Goal: Information Seeking & Learning: Learn about a topic

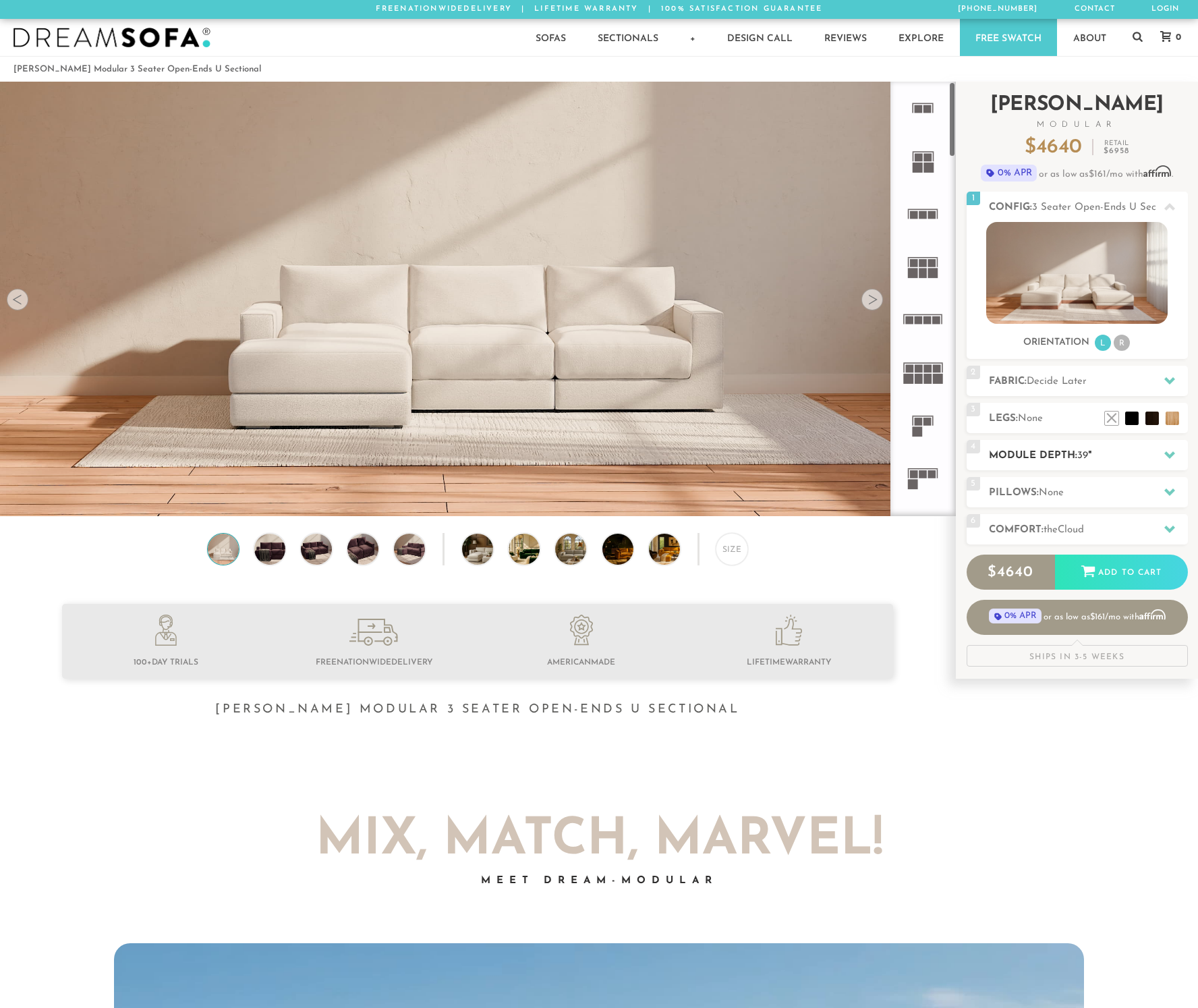
click at [1062, 460] on h2 "Module Depth: 39 "" at bounding box center [1088, 456] width 199 height 16
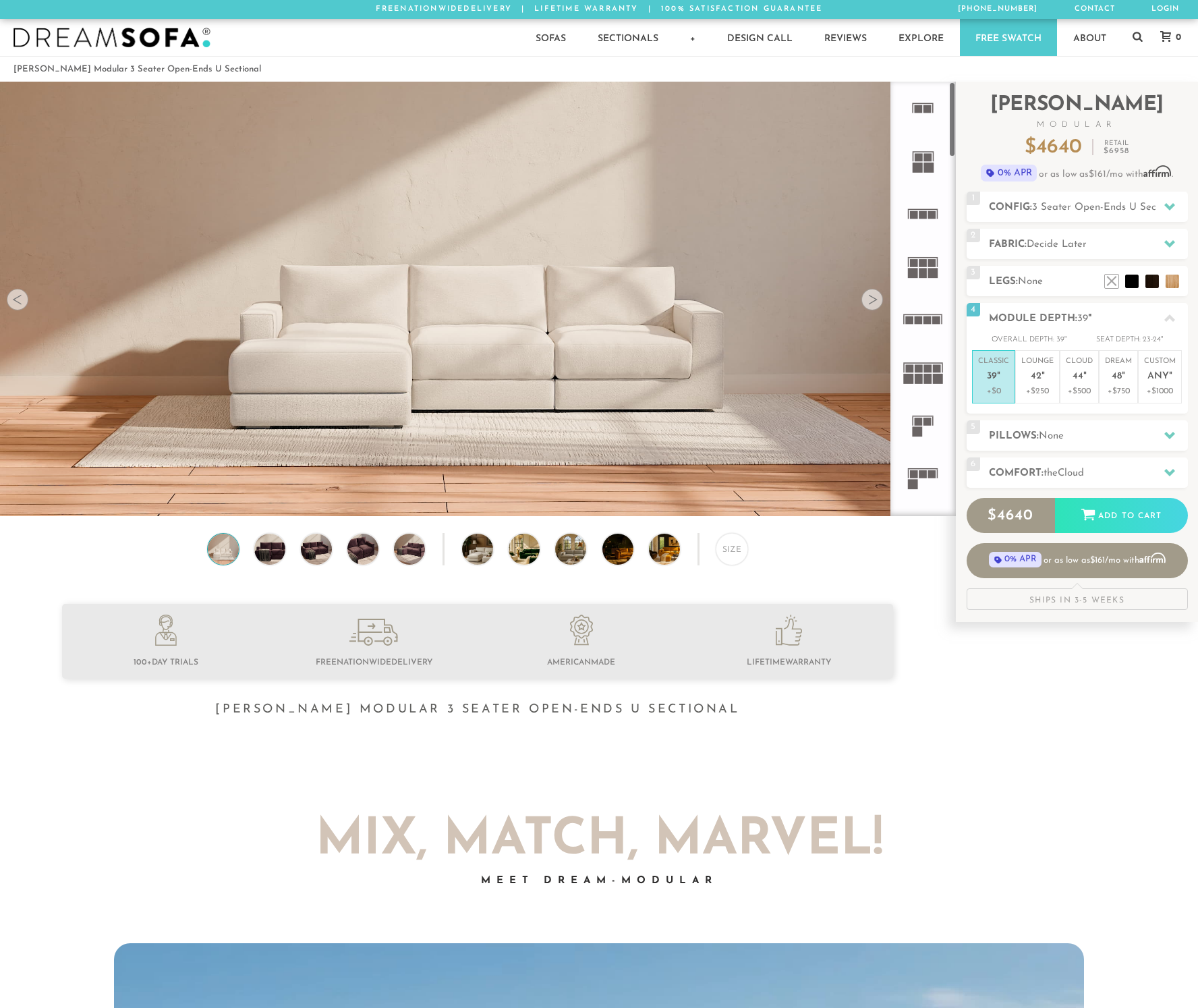
click at [599, 362] on img at bounding box center [477, 274] width 955 height 538
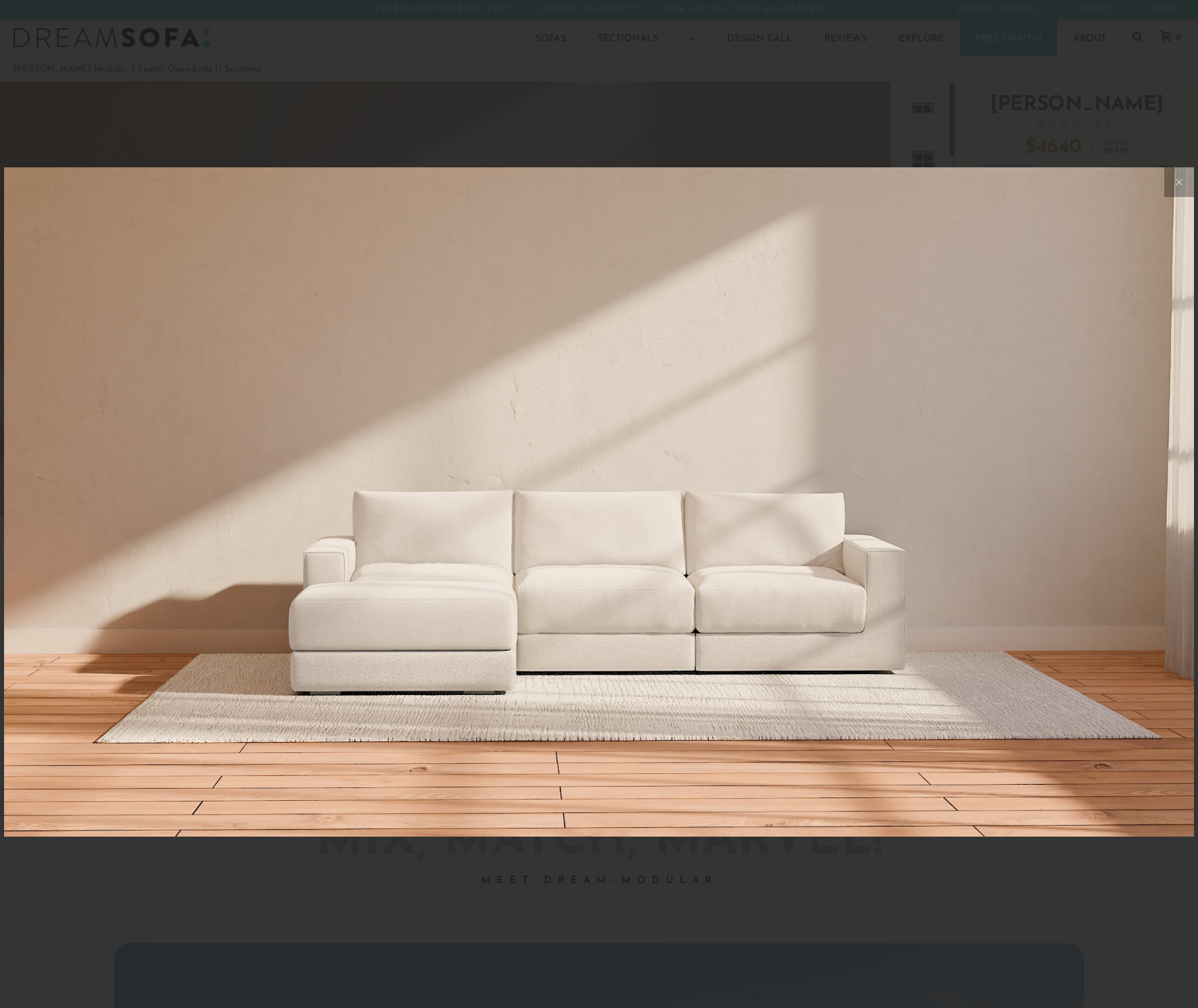
scroll to position [15523, 1198]
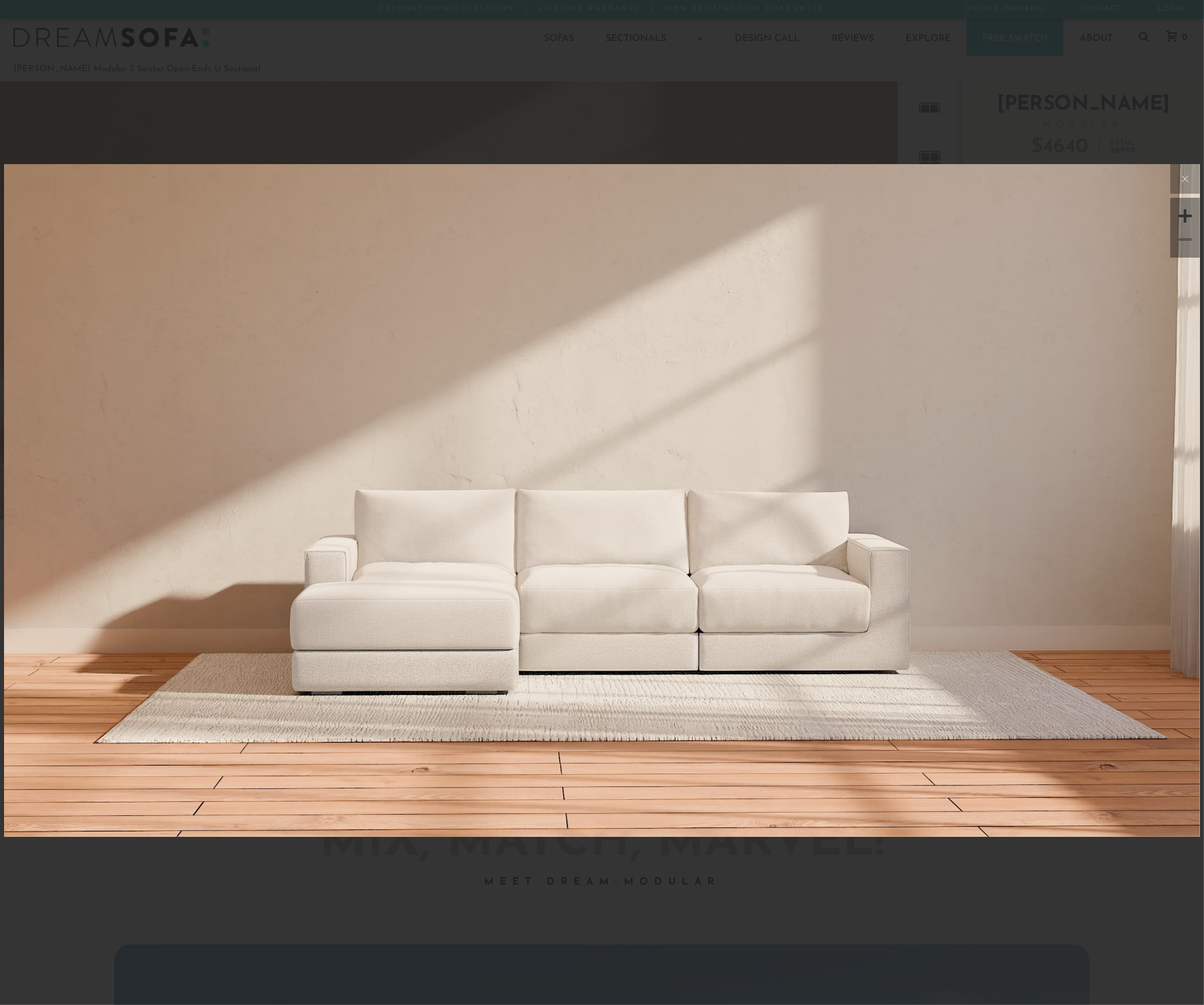
click at [836, 530] on img at bounding box center [602, 363] width 1196 height 398
click at [671, 571] on video at bounding box center [603, 382] width 876 height 438
click at [963, 575] on img at bounding box center [602, 499] width 1196 height 673
click at [1180, 218] on div at bounding box center [1185, 215] width 20 height 20
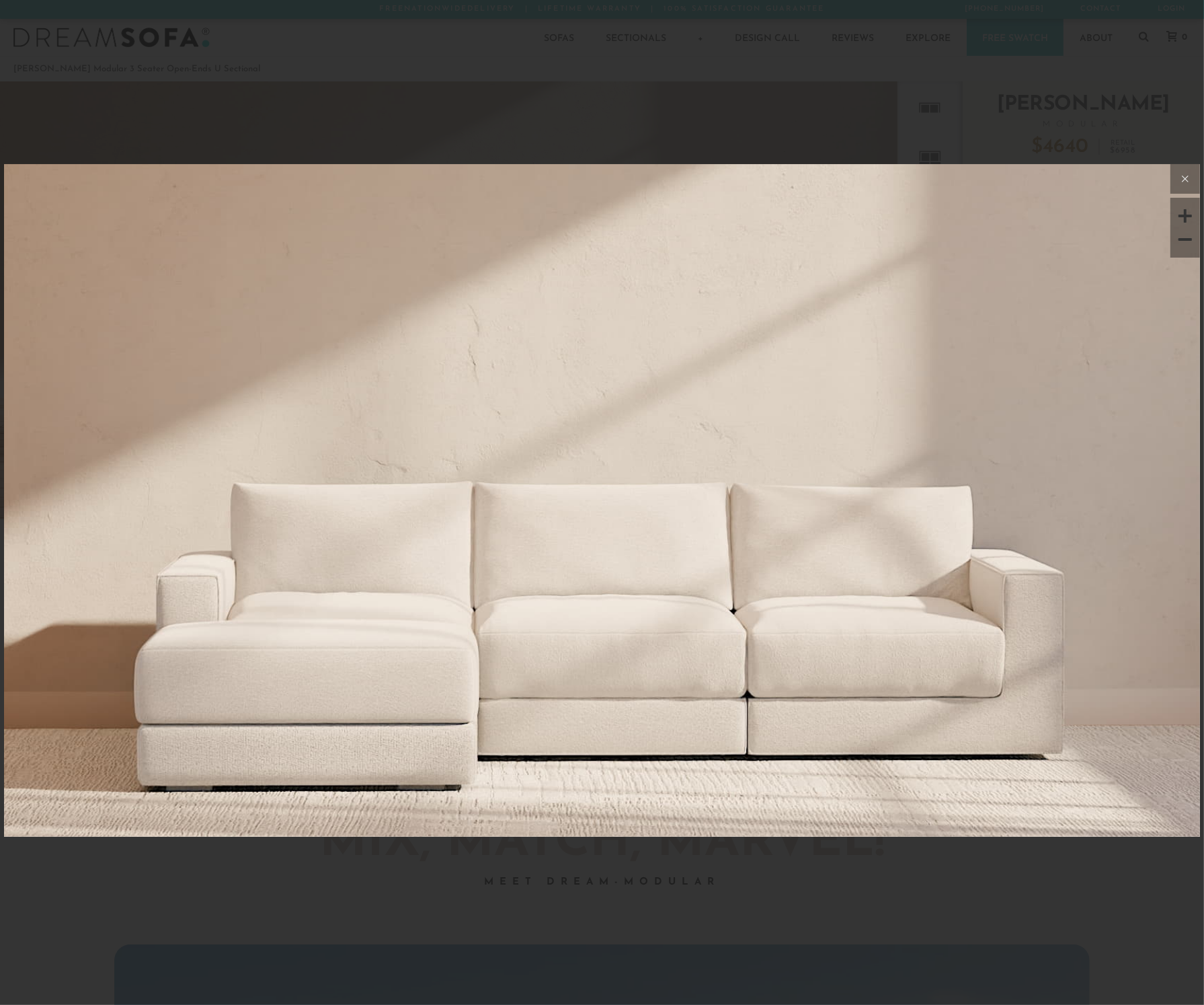
click at [1183, 184] on icon at bounding box center [1186, 179] width 16 height 16
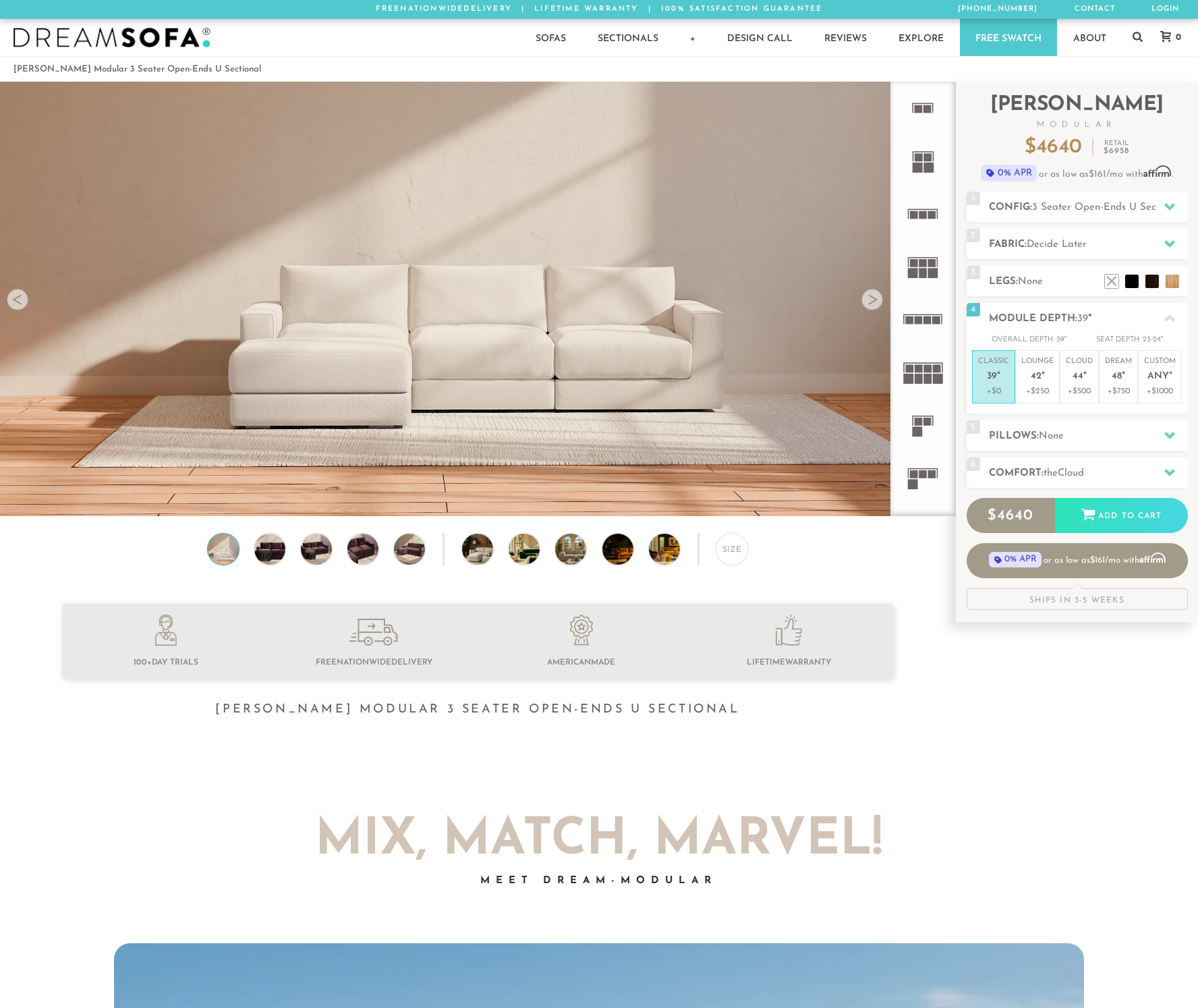
scroll to position [15505, 1187]
click at [529, 556] on img at bounding box center [536, 548] width 55 height 31
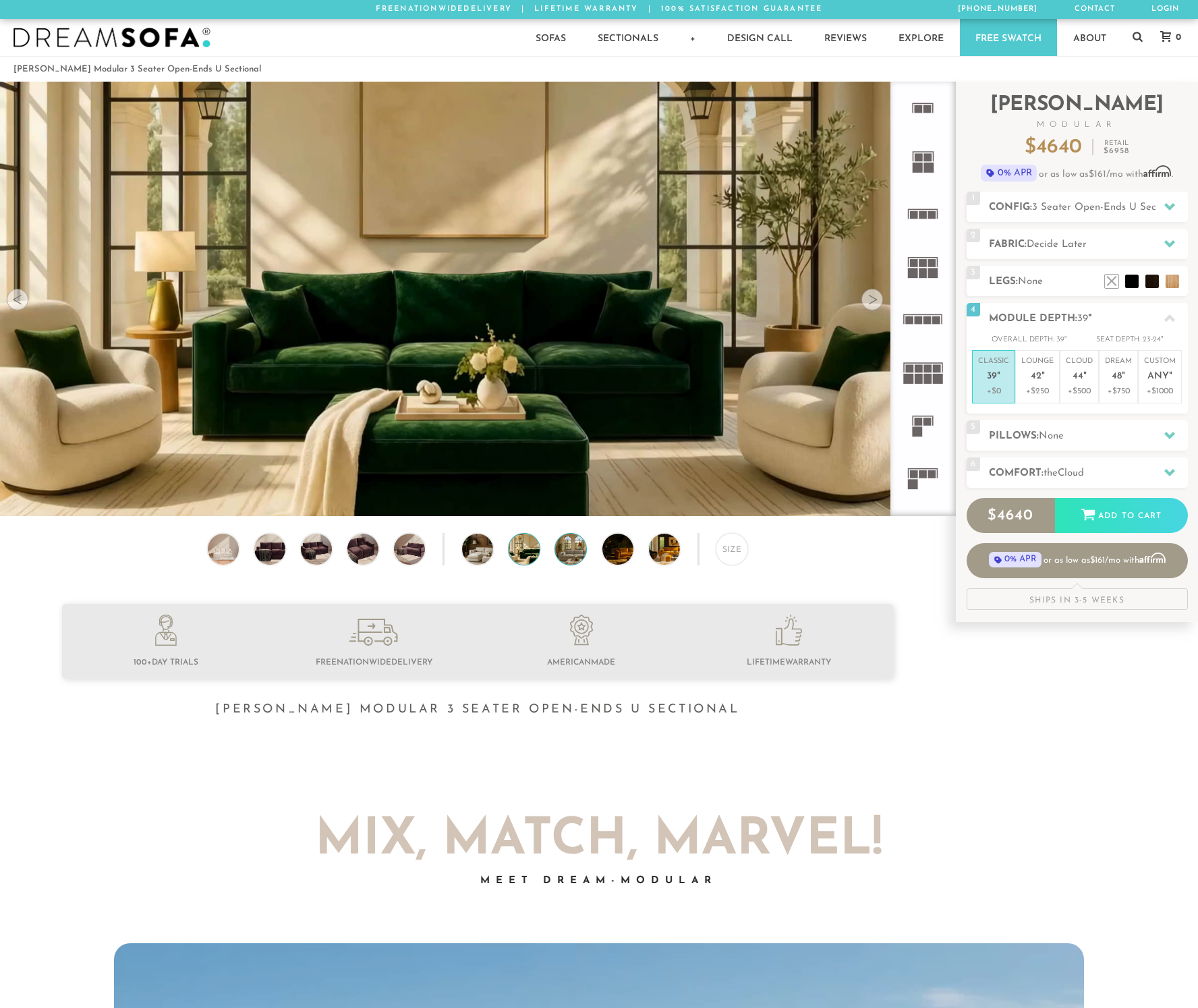
click at [561, 558] on img at bounding box center [583, 548] width 55 height 31
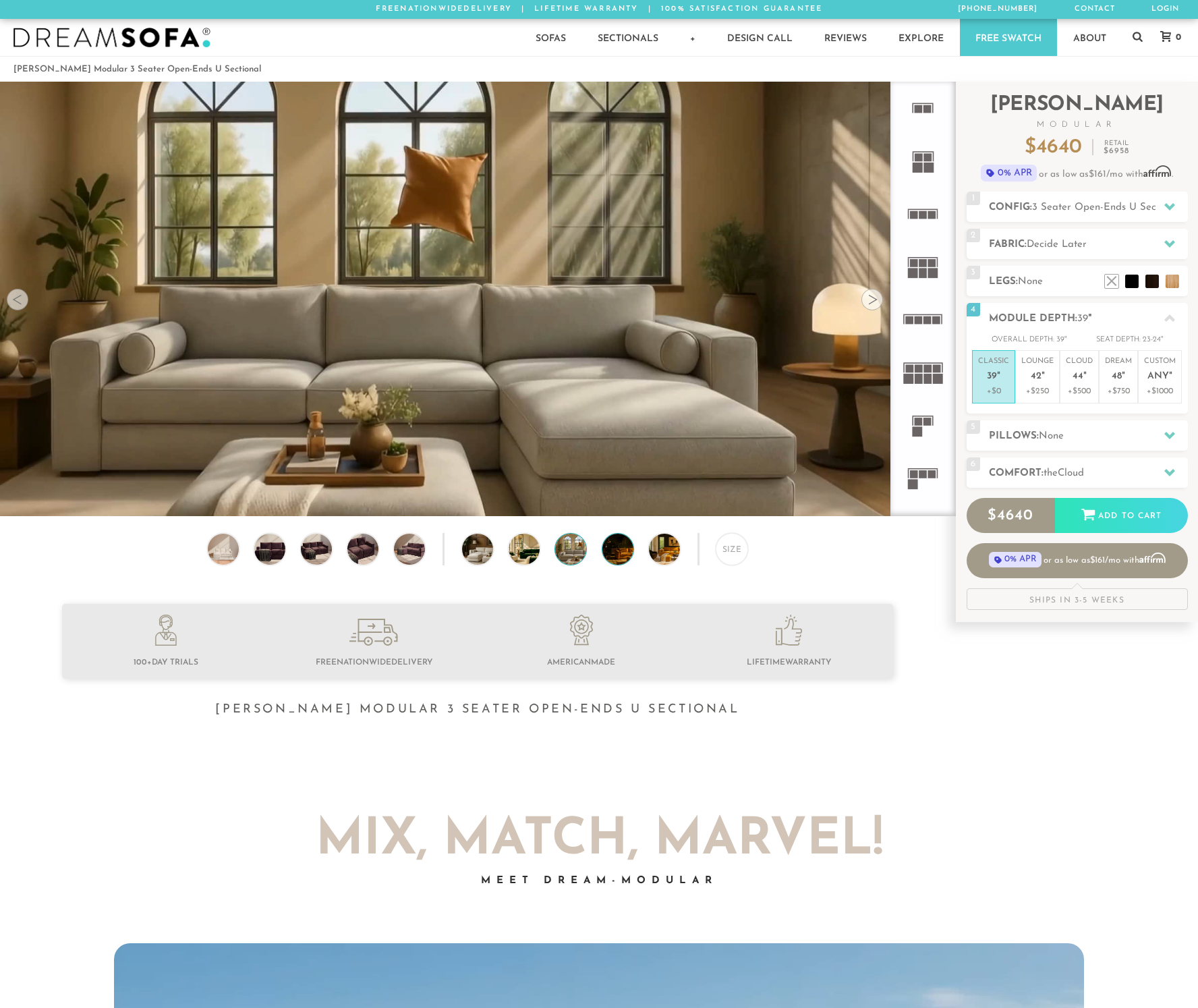
click at [614, 558] on img at bounding box center [629, 548] width 55 height 31
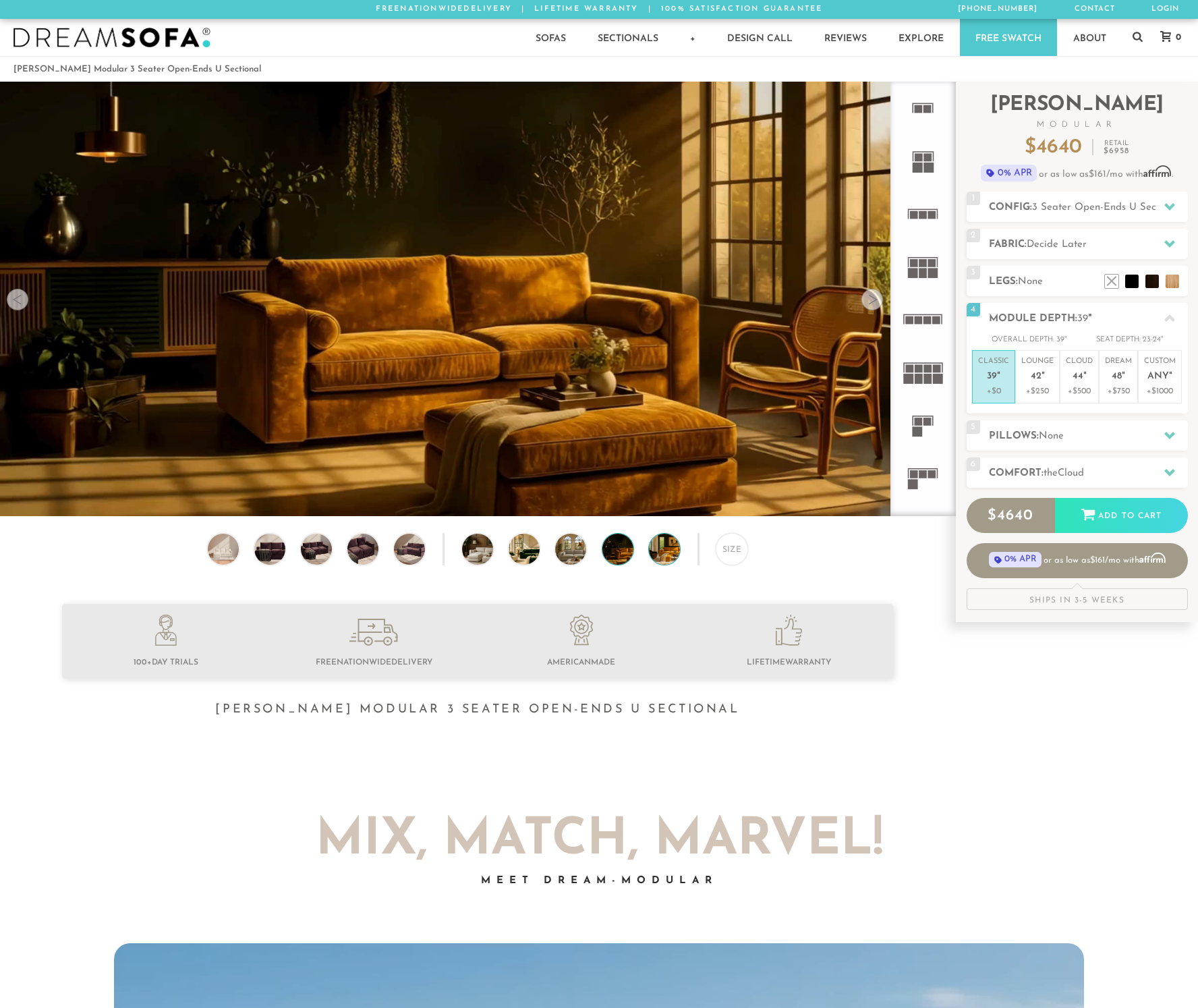
click at [656, 552] on img at bounding box center [676, 548] width 55 height 31
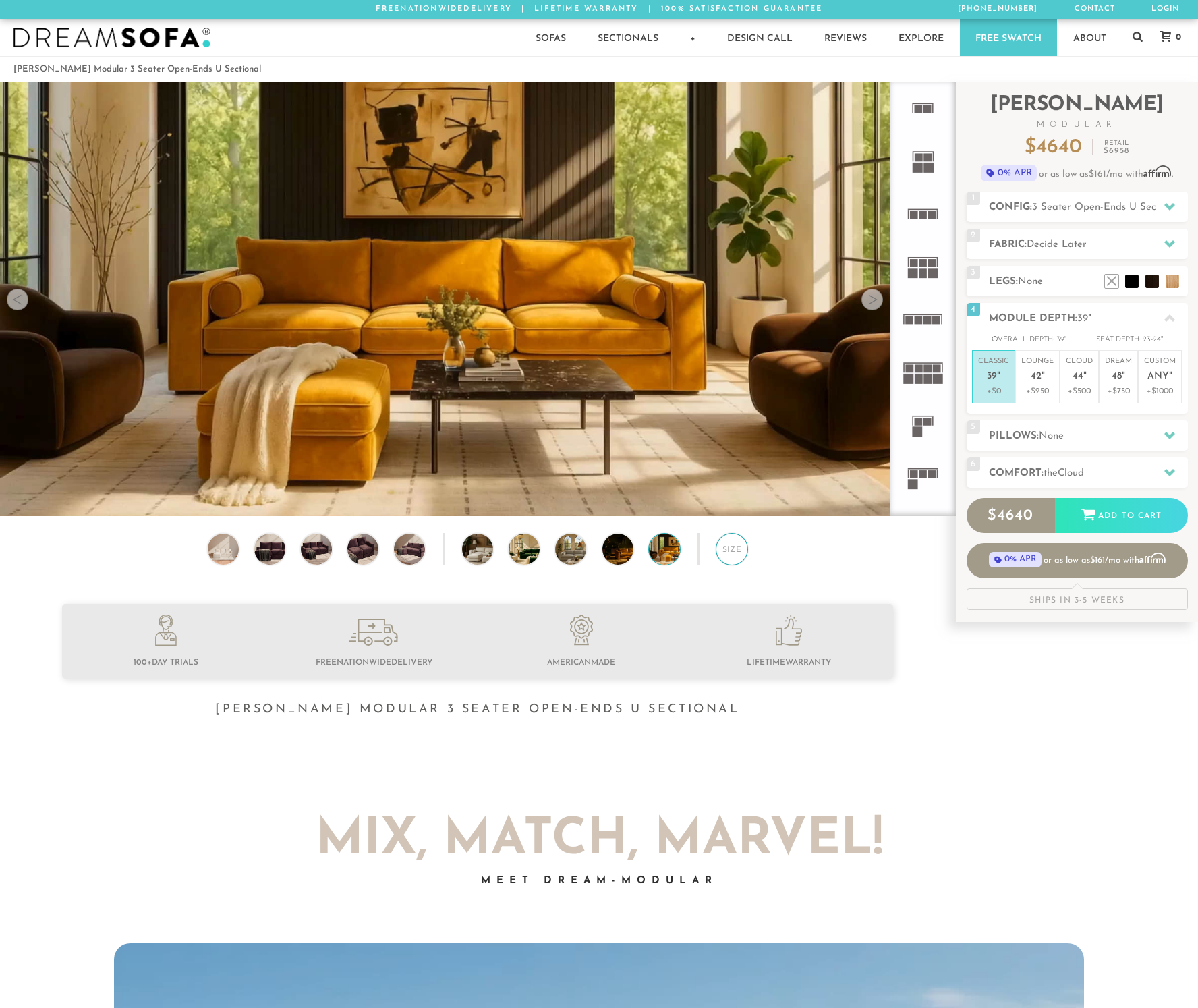
click at [723, 549] on div "Size" at bounding box center [731, 548] width 33 height 33
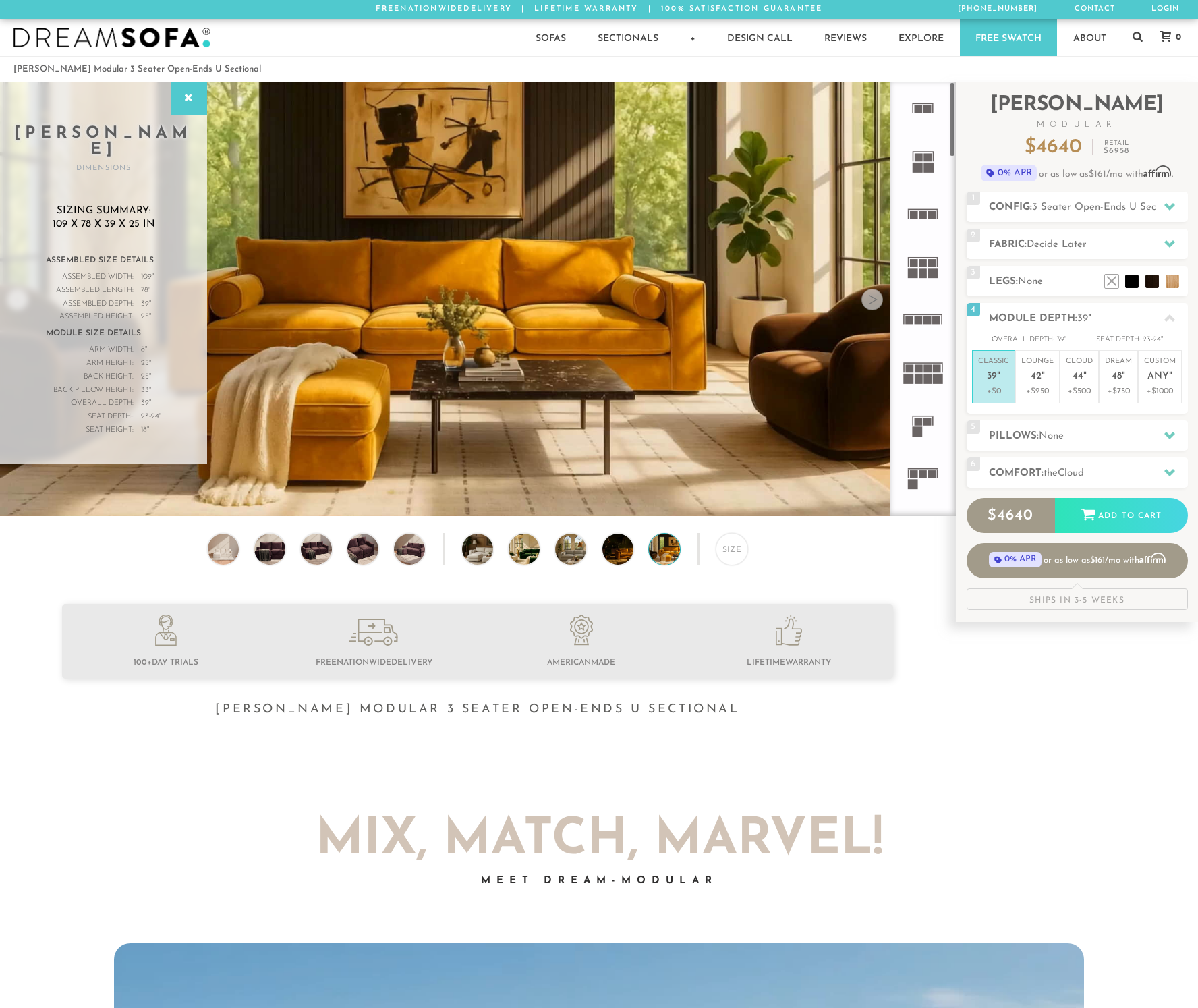
click at [912, 215] on rect at bounding box center [914, 214] width 8 height 8
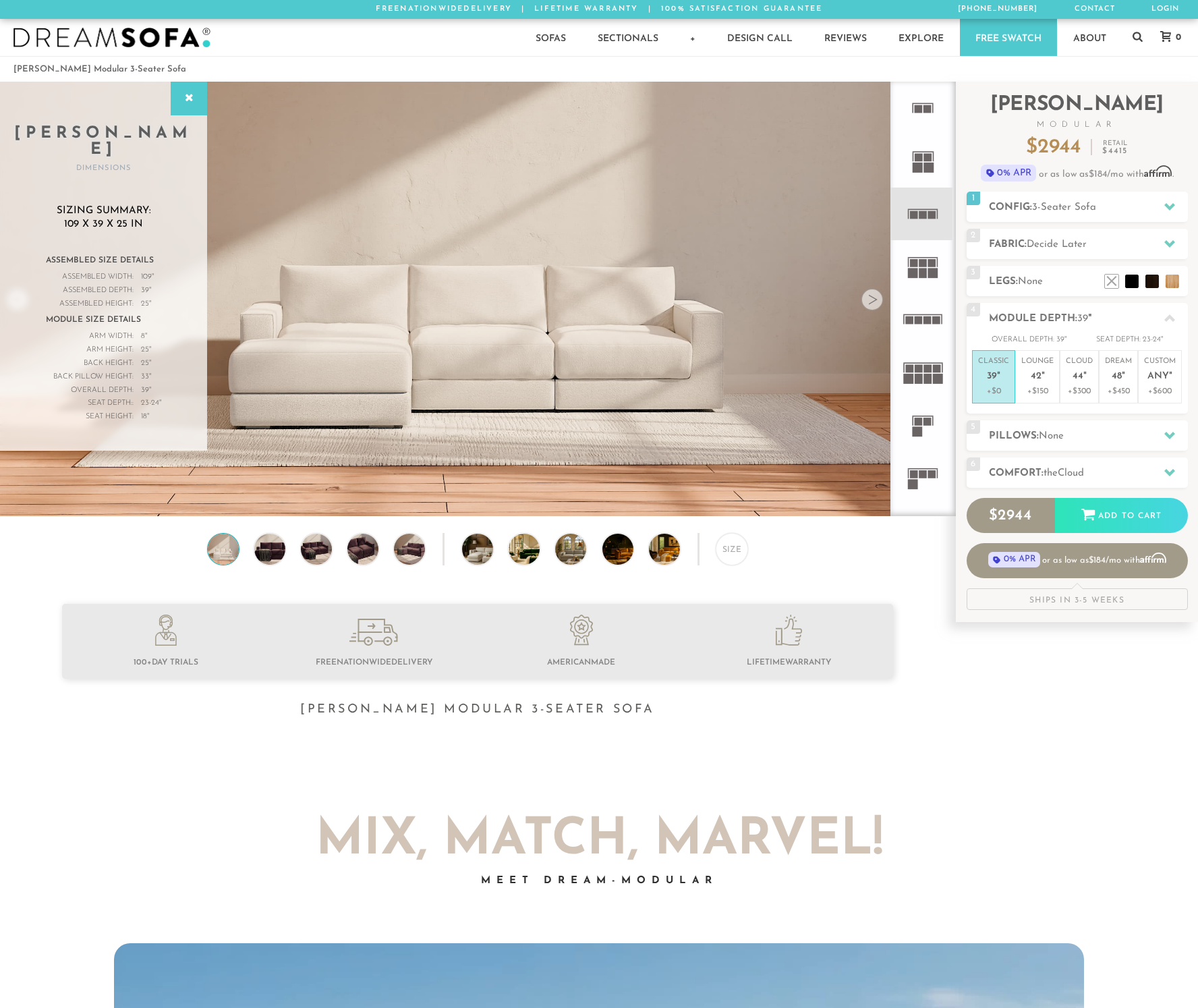
click at [875, 305] on div at bounding box center [871, 299] width 22 height 22
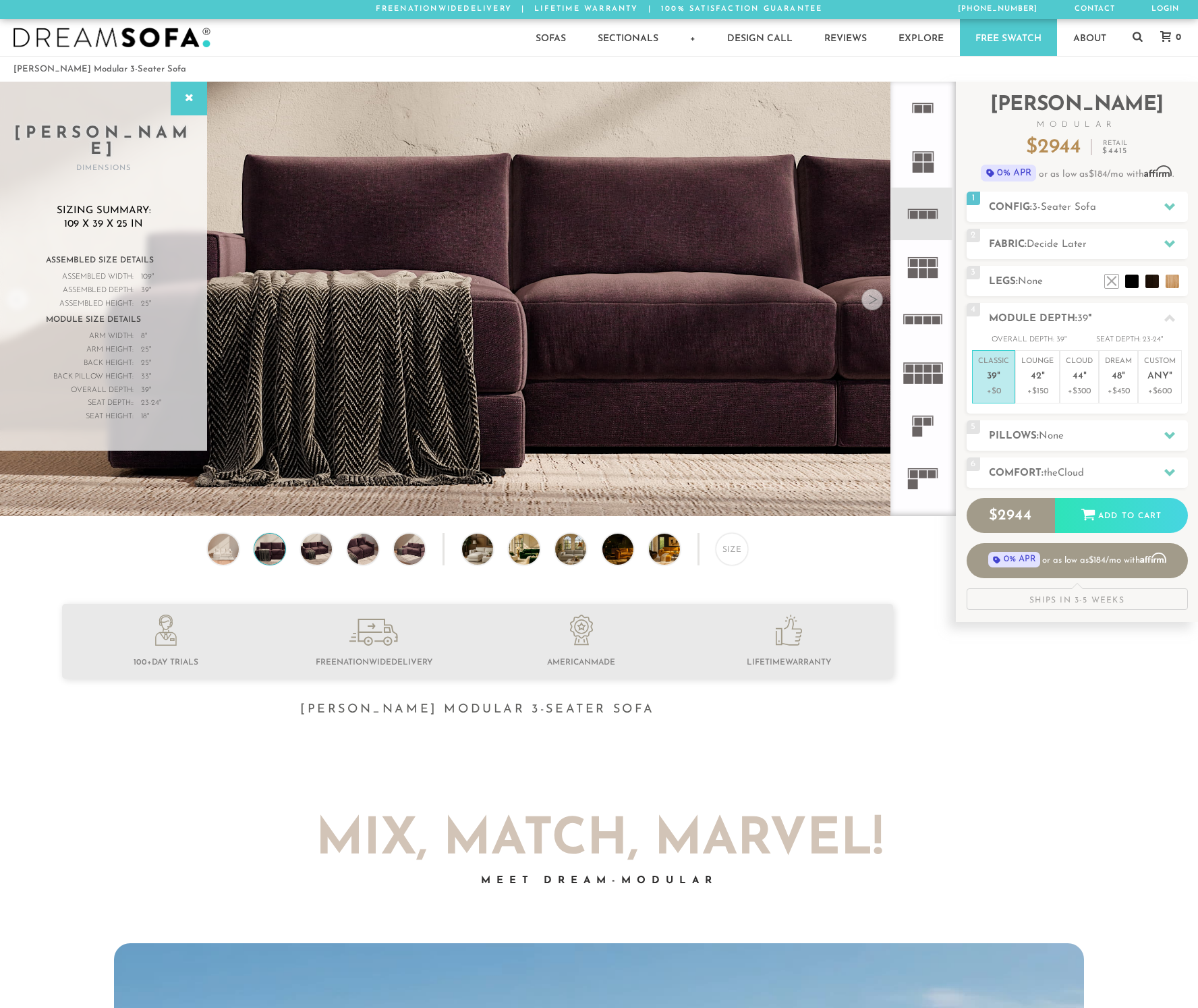
click at [873, 305] on div at bounding box center [871, 299] width 22 height 22
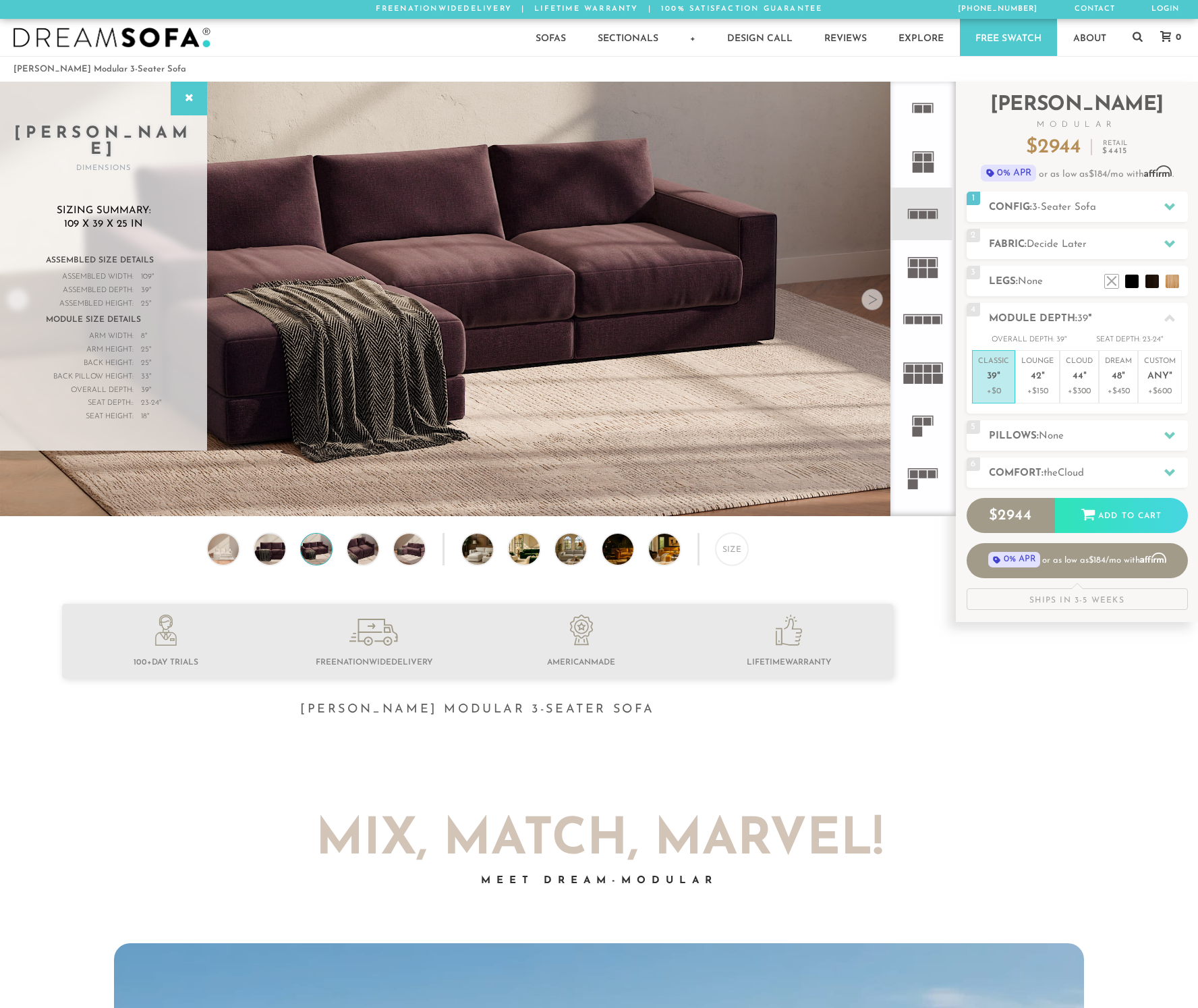
click at [873, 305] on div at bounding box center [871, 299] width 22 height 22
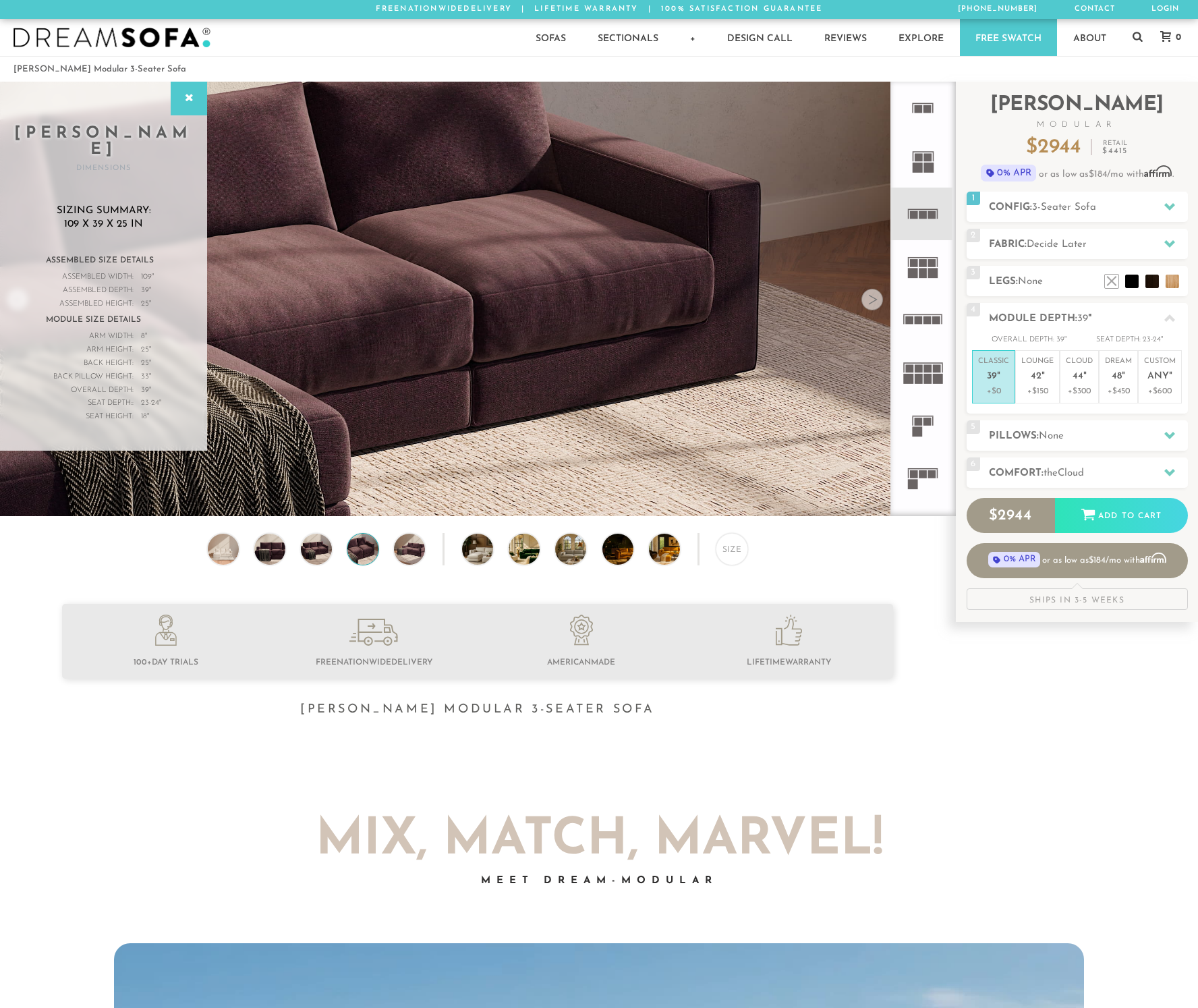
click at [873, 305] on div at bounding box center [871, 299] width 22 height 22
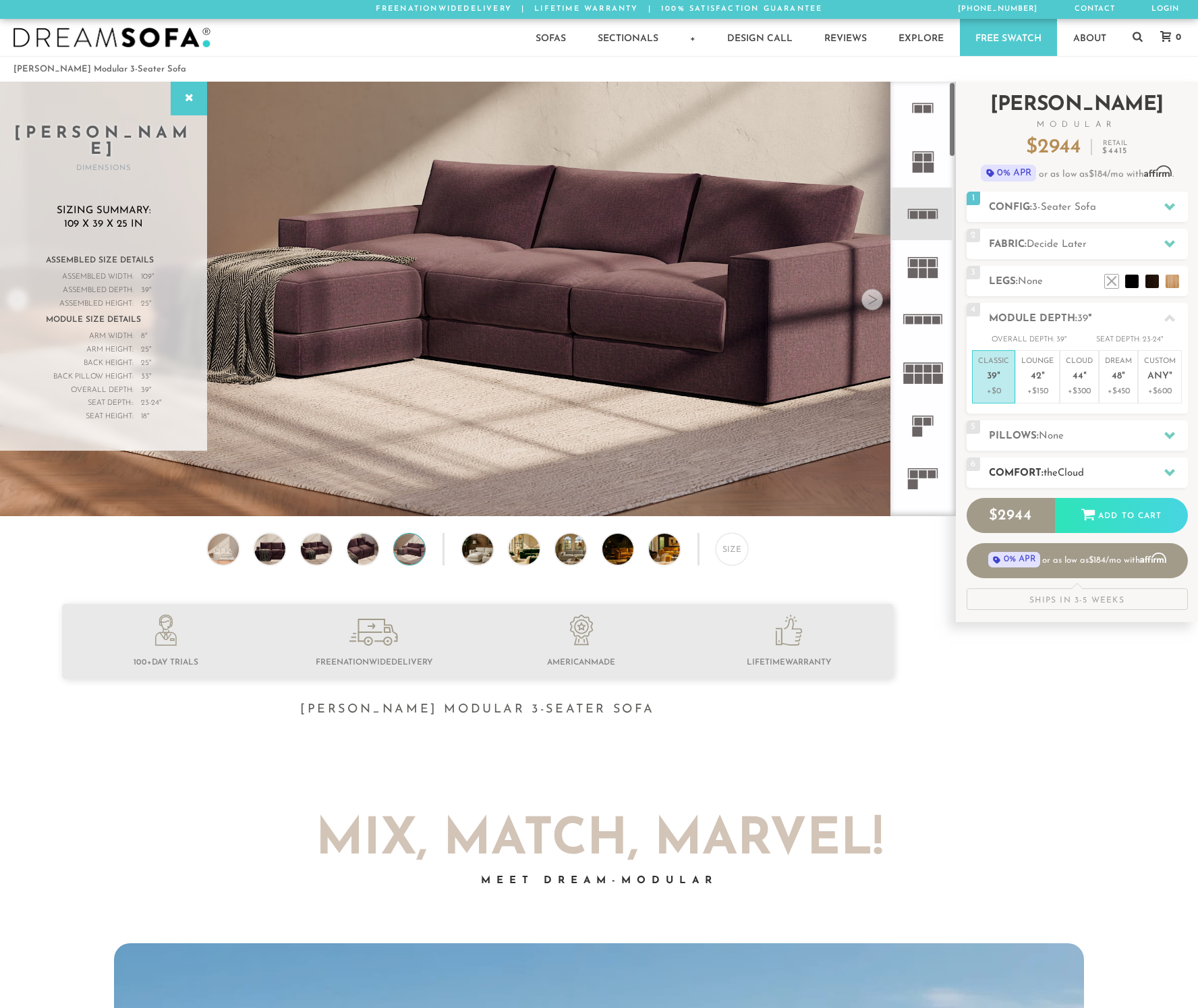
click at [1057, 468] on span "the" at bounding box center [1050, 473] width 14 height 10
